Goal: Navigation & Orientation: Understand site structure

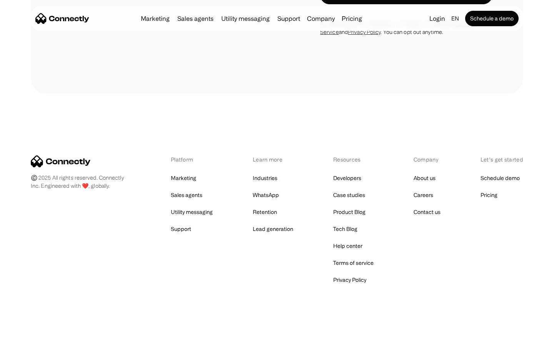
scroll to position [660, 0]
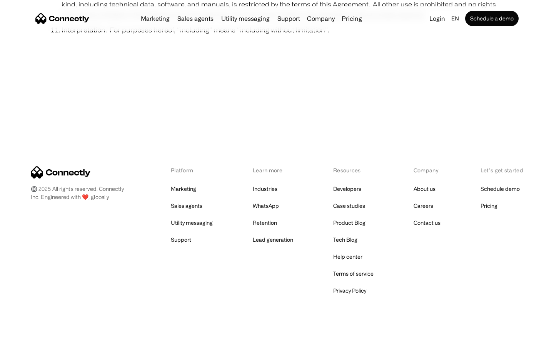
scroll to position [2829, 0]
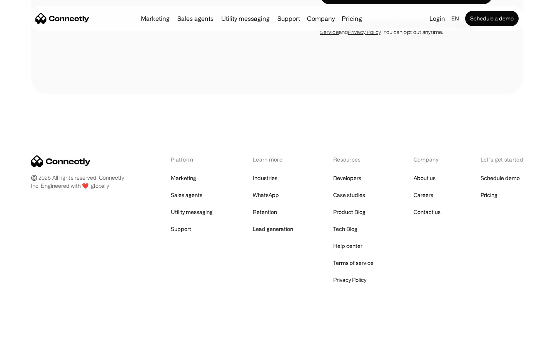
scroll to position [2740, 0]
